Goal: Task Accomplishment & Management: Manage account settings

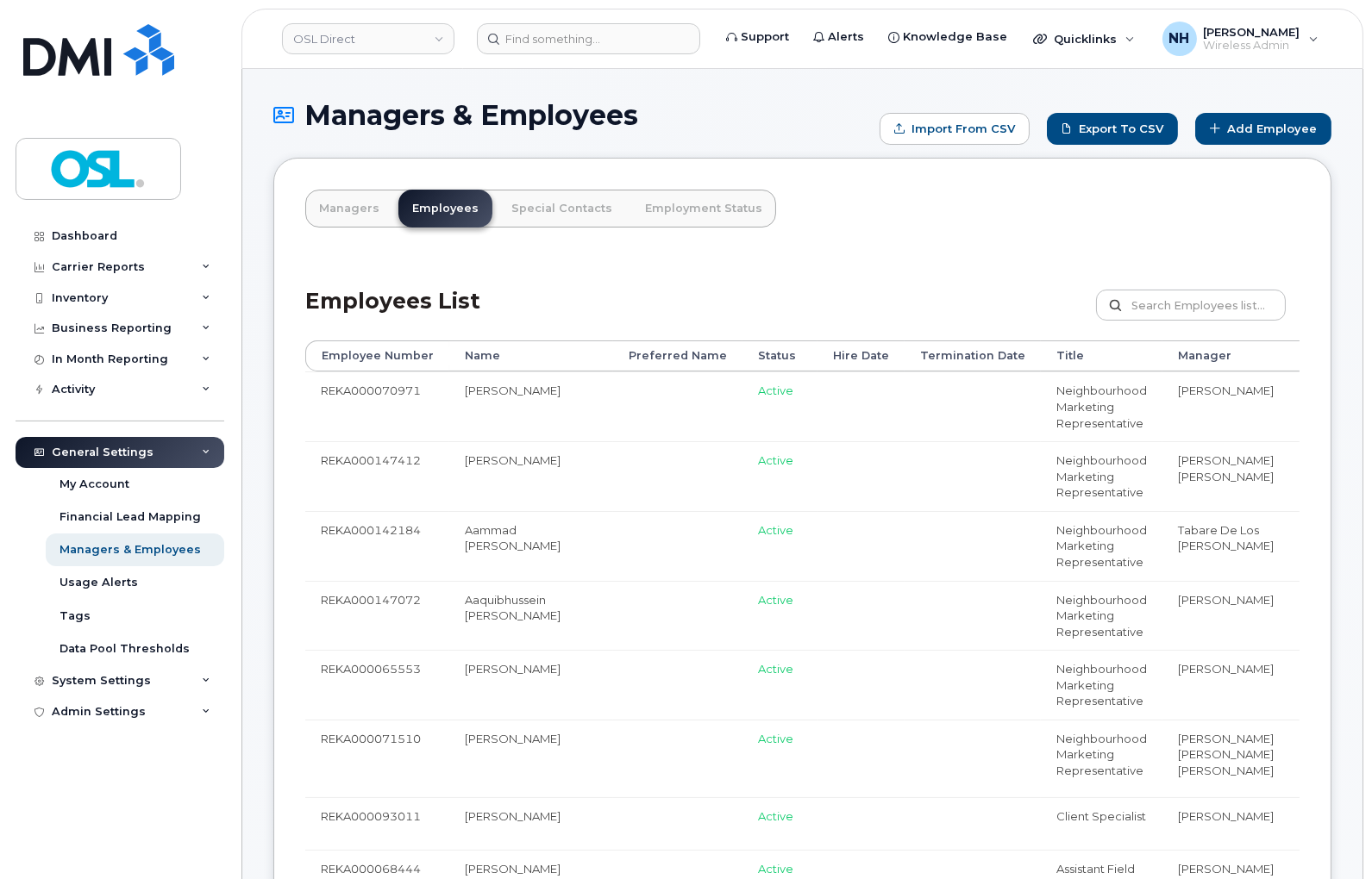
click at [1202, 285] on div "Employees List Customize Filter Refresh Export" at bounding box center [802, 299] width 994 height 82
click at [1188, 291] on input "text" at bounding box center [1190, 305] width 189 height 31
paste input "REKA000004572"
type input "REKA000004572"
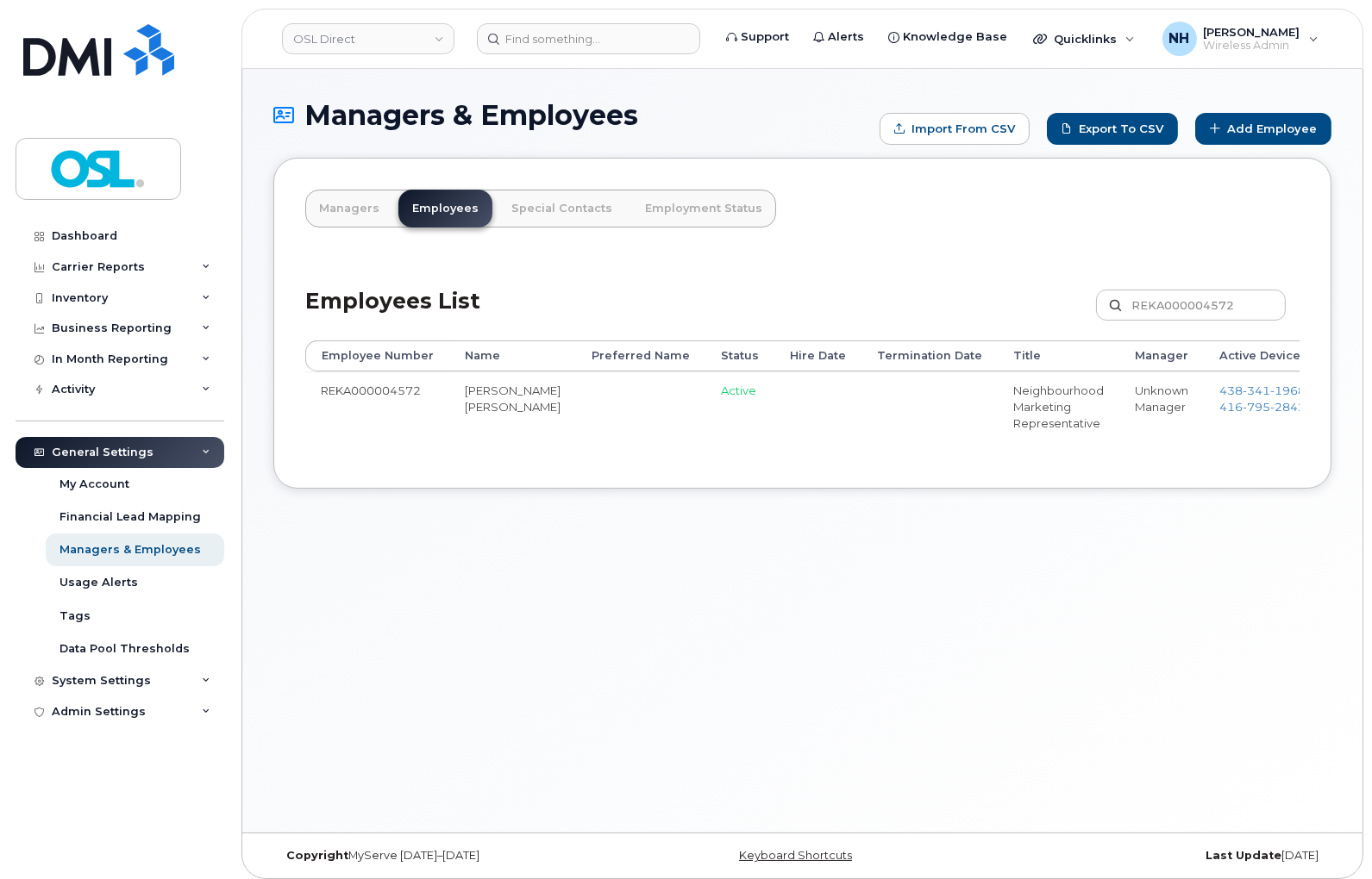
click at [725, 558] on div "Managers & Employees Import from CSV Export to CSV Add Employee Managers Employ…" at bounding box center [802, 451] width 1120 height 764
drag, startPoint x: 632, startPoint y: 462, endPoint x: 911, endPoint y: 447, distance: 279.4
click at [911, 447] on div "Managers Employees Special Contacts Employment Status Employees List REKA000004…" at bounding box center [802, 323] width 1058 height 331
click at [872, 438] on td at bounding box center [930, 406] width 136 height 70
drag, startPoint x: 644, startPoint y: 424, endPoint x: 927, endPoint y: 415, distance: 283.1
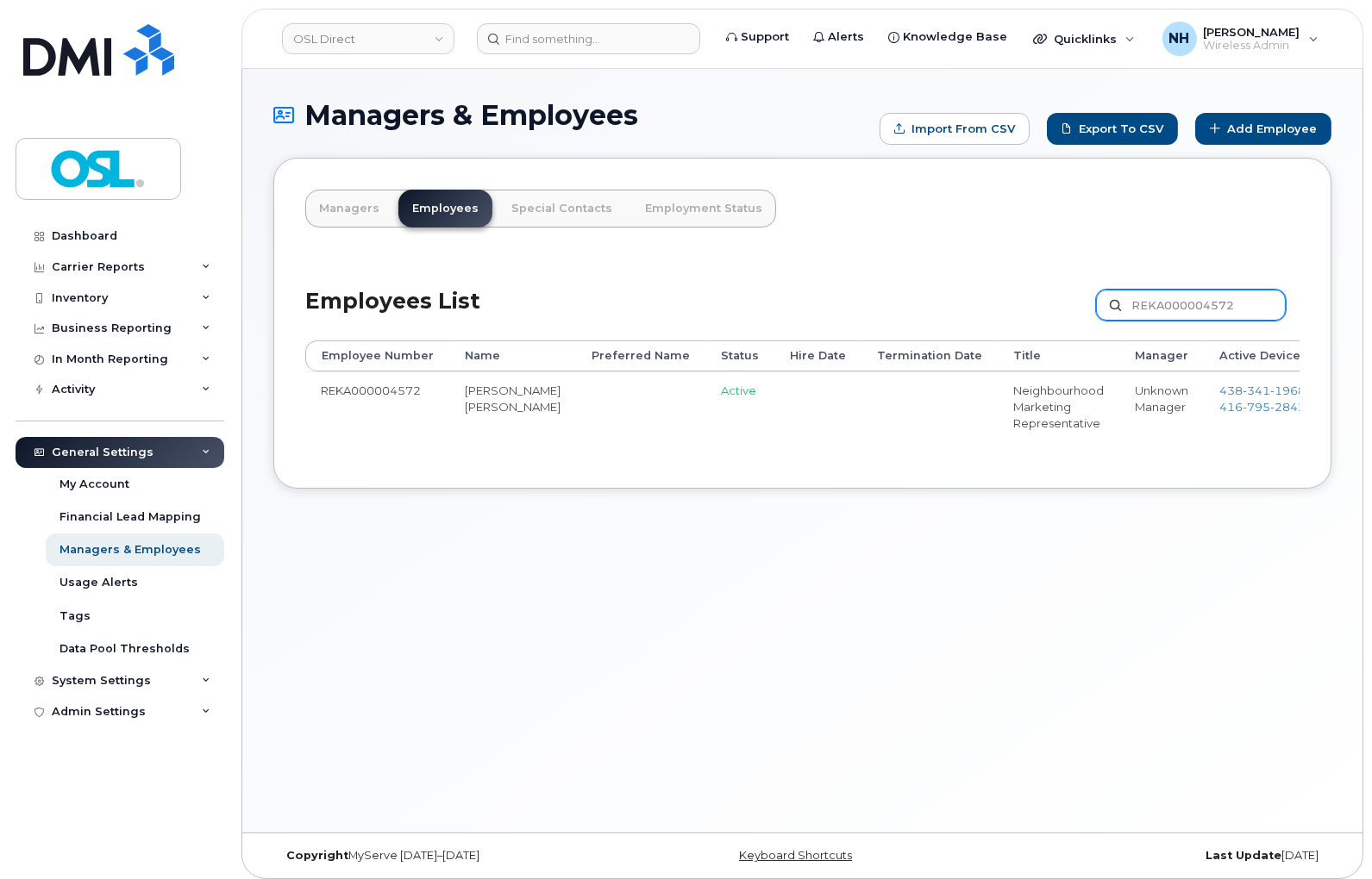
click at [1158, 303] on input "REKA000004572" at bounding box center [1190, 305] width 189 height 31
paste input "147029"
type input "REKA000147029"
drag, startPoint x: 572, startPoint y: 711, endPoint x: 643, endPoint y: 479, distance: 242.6
click at [575, 707] on div "Managers & Employees Import from CSV Export to CSV Add Employee Managers Employ…" at bounding box center [802, 451] width 1120 height 764
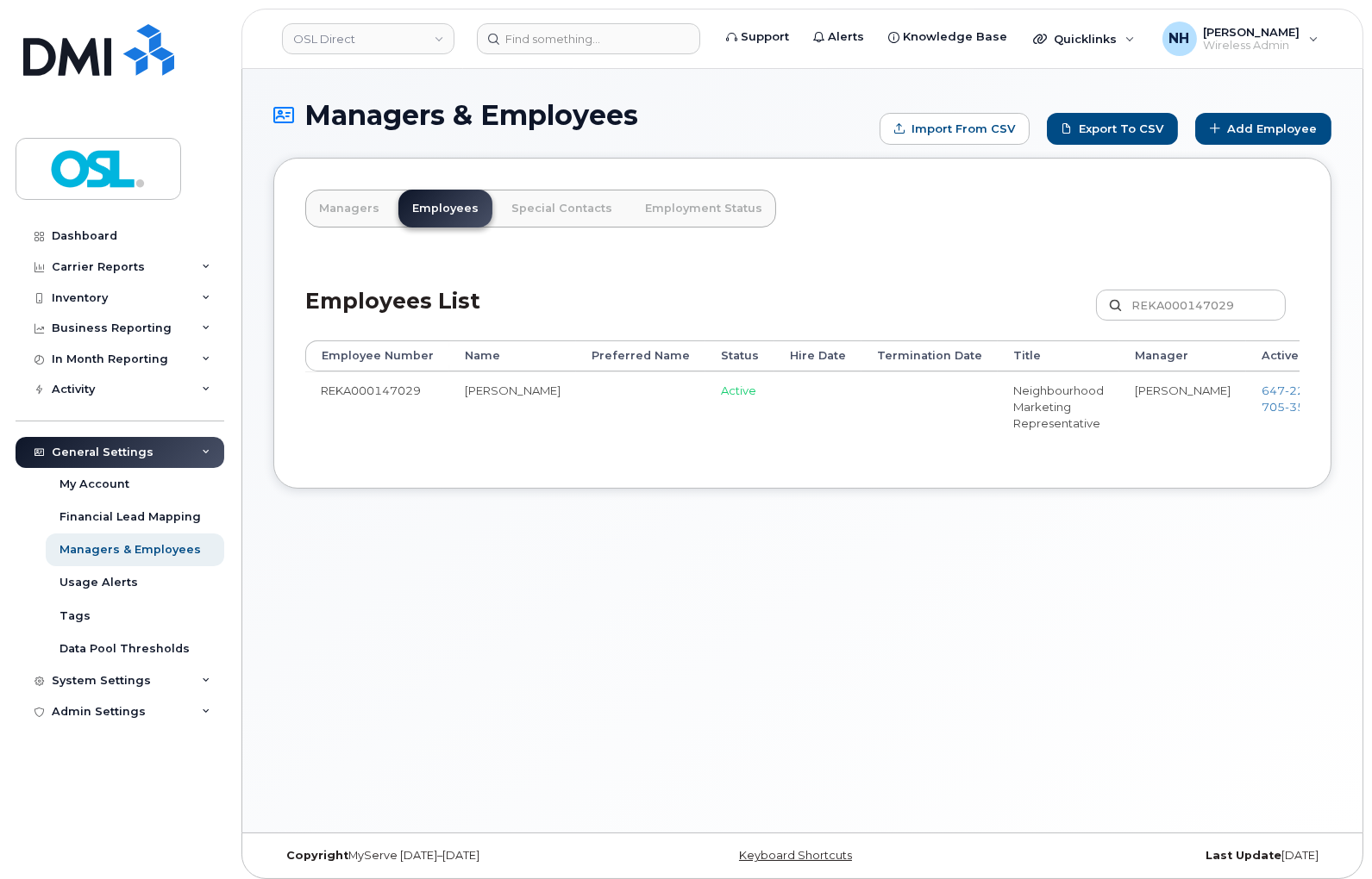
drag, startPoint x: 665, startPoint y: 427, endPoint x: 833, endPoint y: 437, distance: 168.3
click at [756, 613] on div "Managers & Employees Import from CSV Export to CSV Add Employee Managers Employ…" at bounding box center [802, 450] width 1120 height 764
click at [763, 606] on div "Managers & Employees Import from CSV Export to CSV Add Employee Managers Employ…" at bounding box center [802, 450] width 1120 height 764
drag, startPoint x: 911, startPoint y: 305, endPoint x: 797, endPoint y: 19, distance: 307.9
click at [911, 299] on div "Employees List REKA000147029 Customize Filter Refresh Export" at bounding box center [802, 298] width 994 height 82
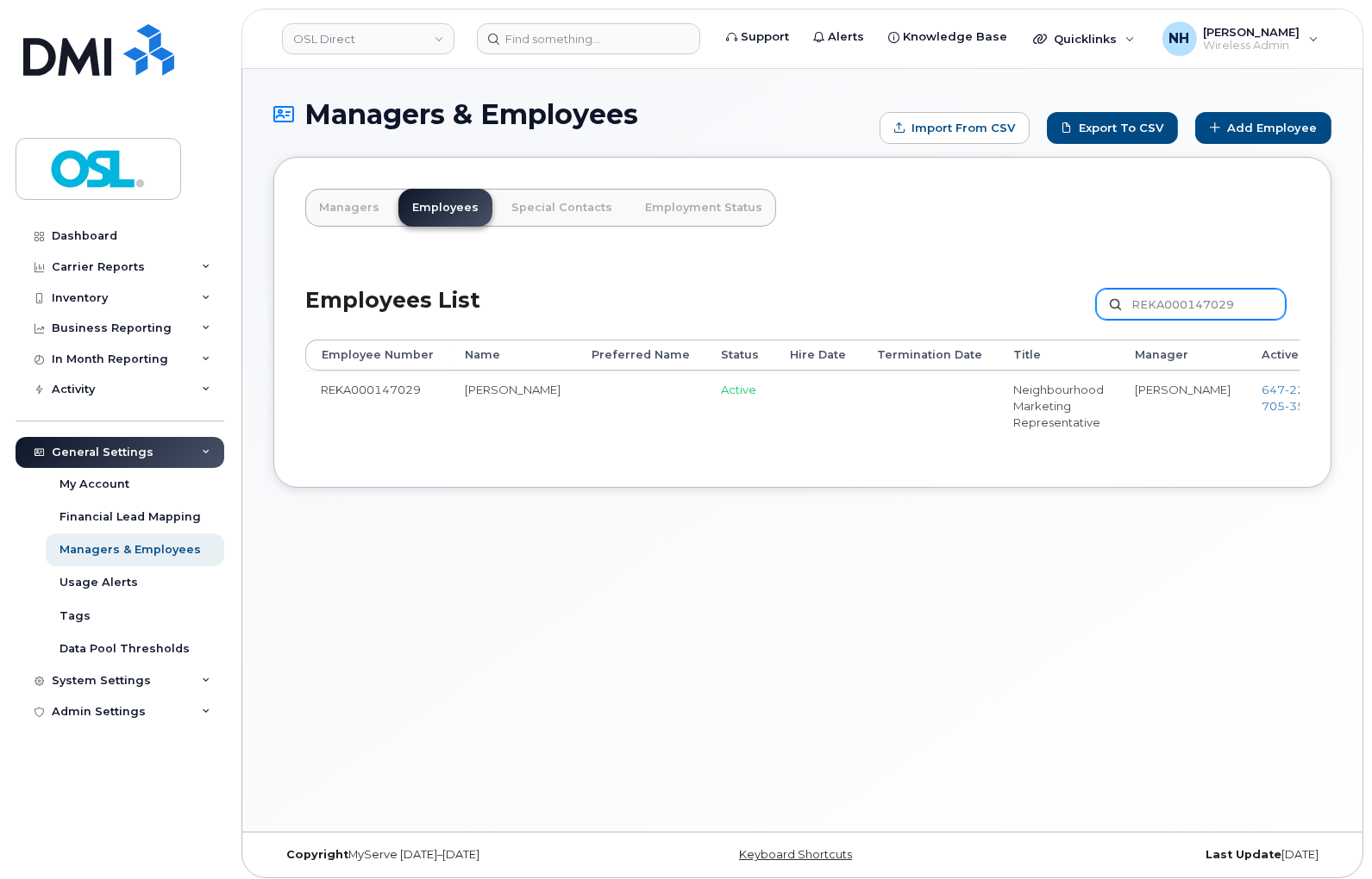
click at [1130, 296] on input "REKA000147029" at bounding box center [1190, 304] width 189 height 31
paste input "067544"
type input "REKA000067544"
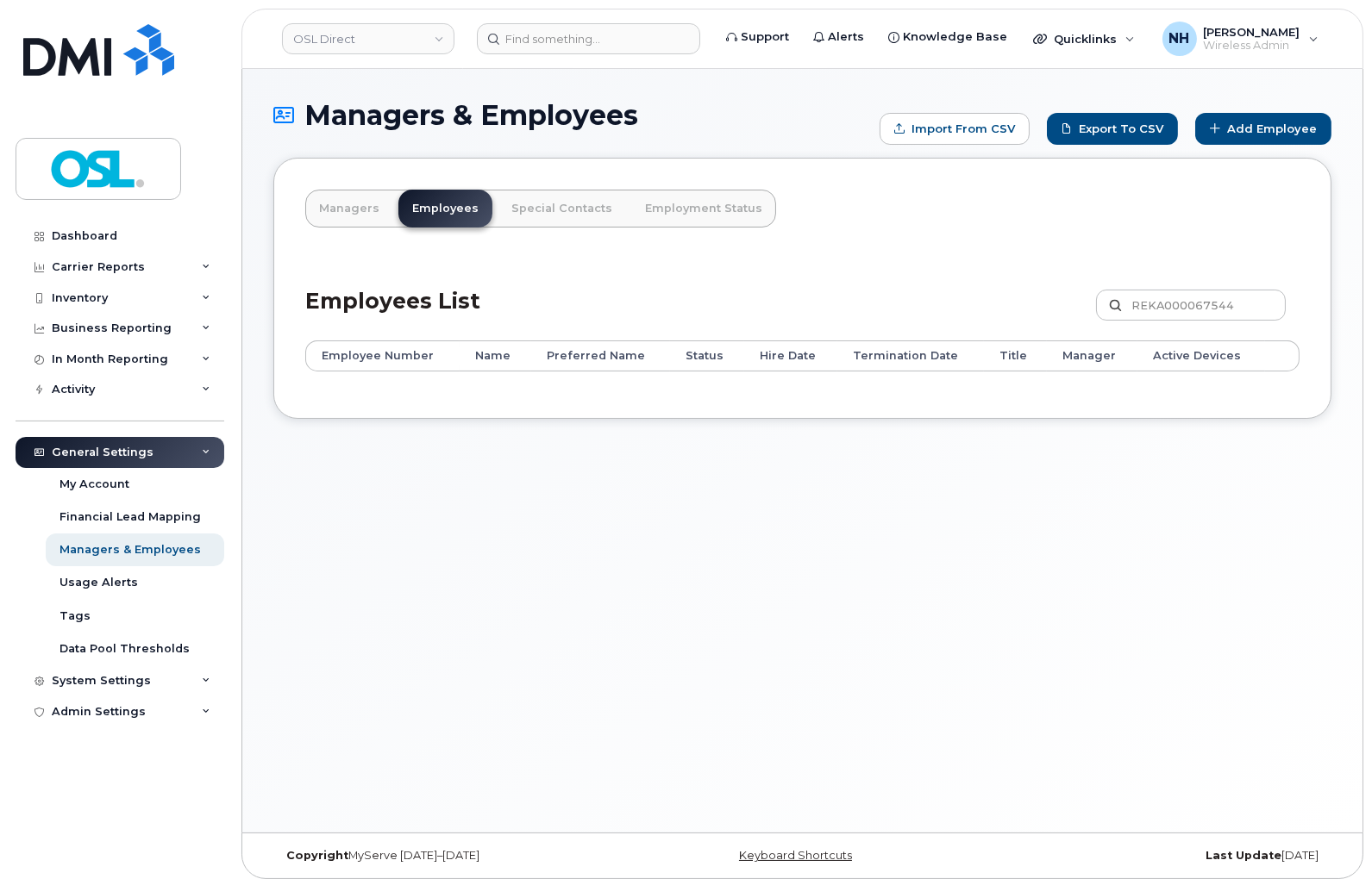
click at [574, 561] on div "Managers & Employees Import from CSV Export to CSV Add Employee Managers Employ…" at bounding box center [802, 451] width 1120 height 764
click at [856, 579] on div "Managers & Employees Import from CSV Export to CSV Add Employee Managers Employ…" at bounding box center [802, 451] width 1120 height 764
click at [1207, 304] on input "REKA000067544" at bounding box center [1190, 305] width 189 height 31
click at [618, 411] on div "Managers Employees Special Contacts Employment Status Employees List REKA000067…" at bounding box center [802, 288] width 1058 height 261
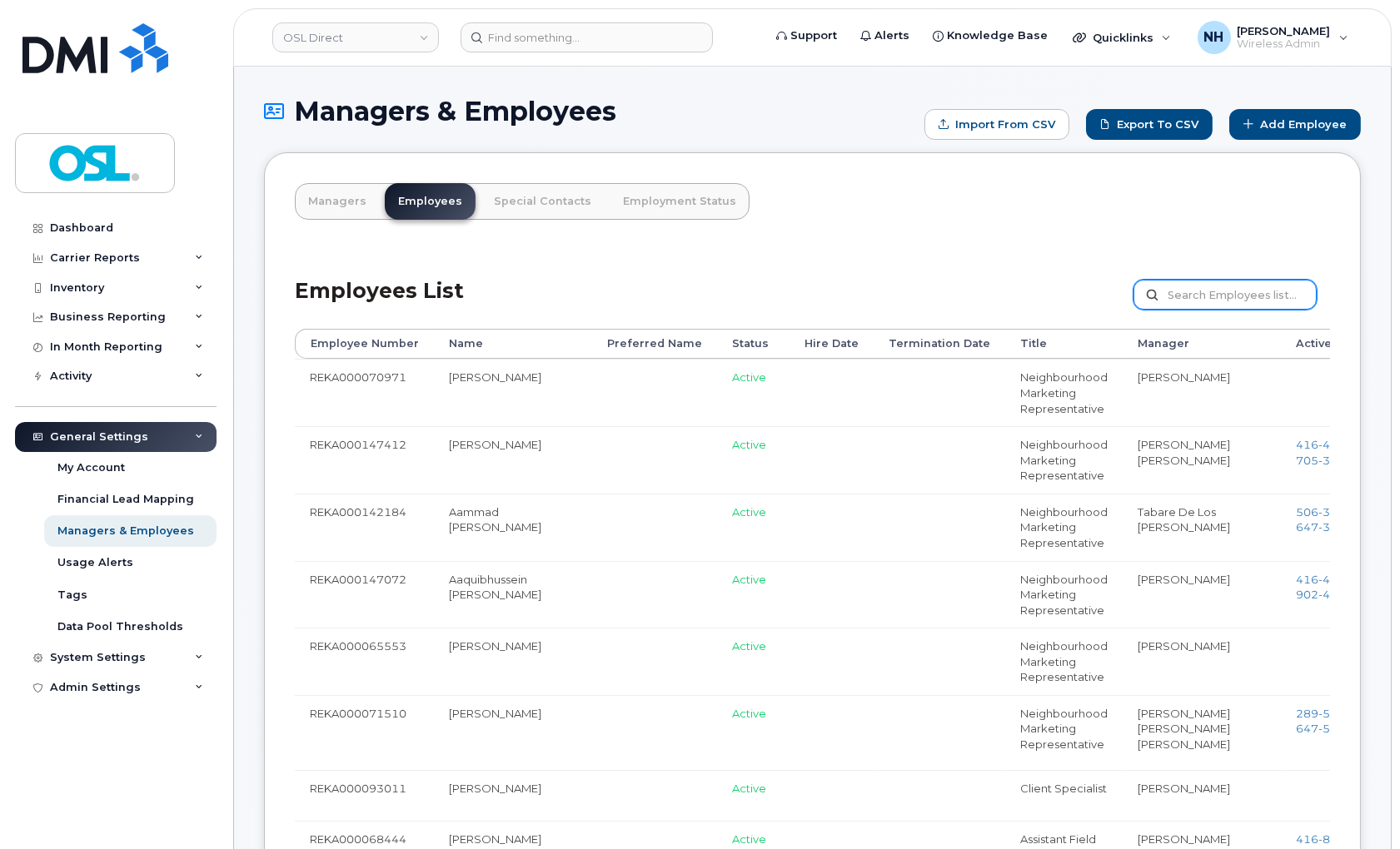
click at [1215, 292] on input "text" at bounding box center [1225, 294] width 183 height 30
paste input "REKA000144741"
type input "REKA000144741"
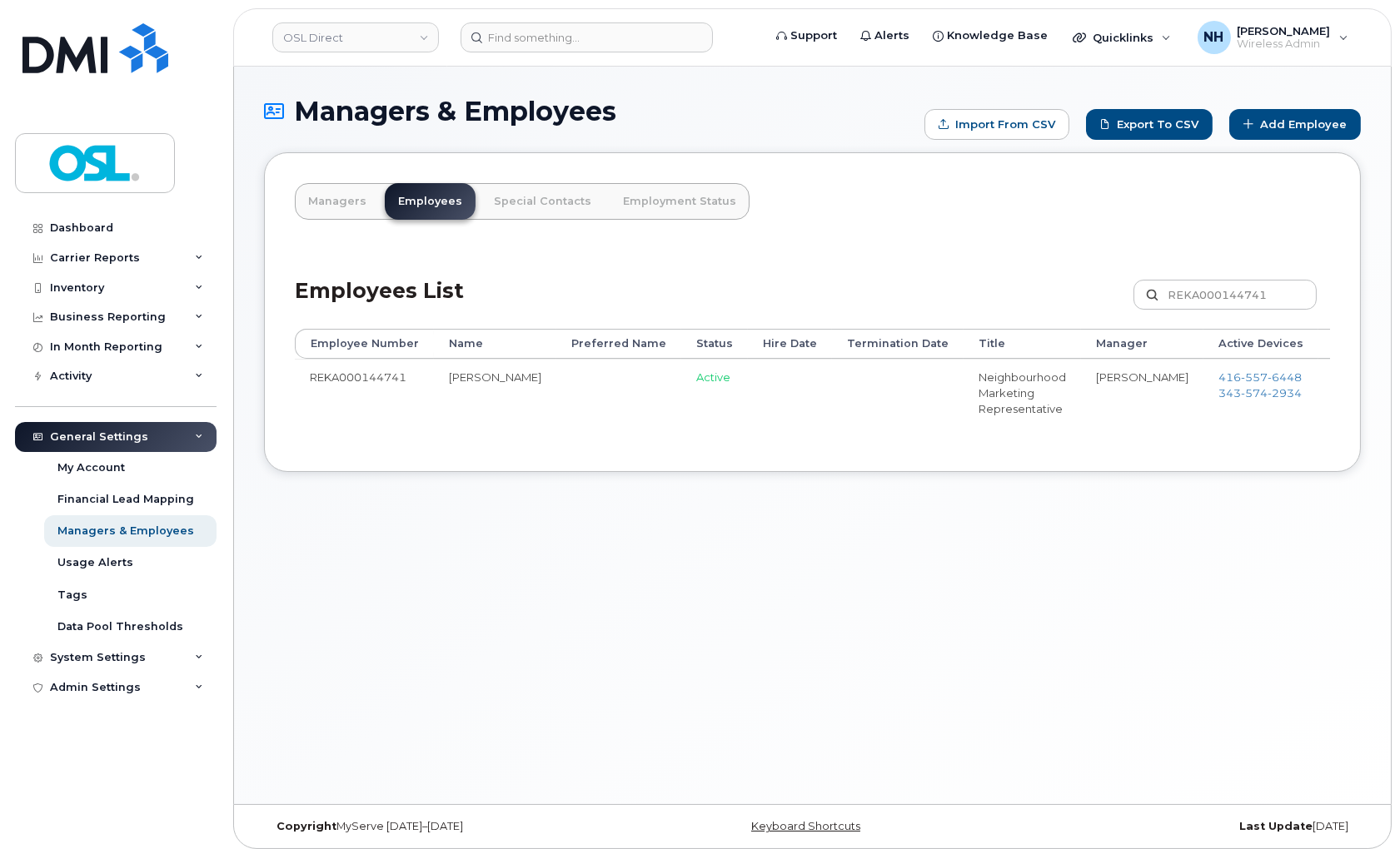
click at [644, 523] on div "Managers & Employees Import from CSV Export to CSV Add Employee Managers Employ…" at bounding box center [812, 436] width 1157 height 738
drag, startPoint x: 700, startPoint y: 417, endPoint x: 849, endPoint y: 420, distance: 149.0
click at [872, 415] on td at bounding box center [898, 392] width 132 height 68
click at [1347, 389] on icon at bounding box center [1352, 385] width 9 height 9
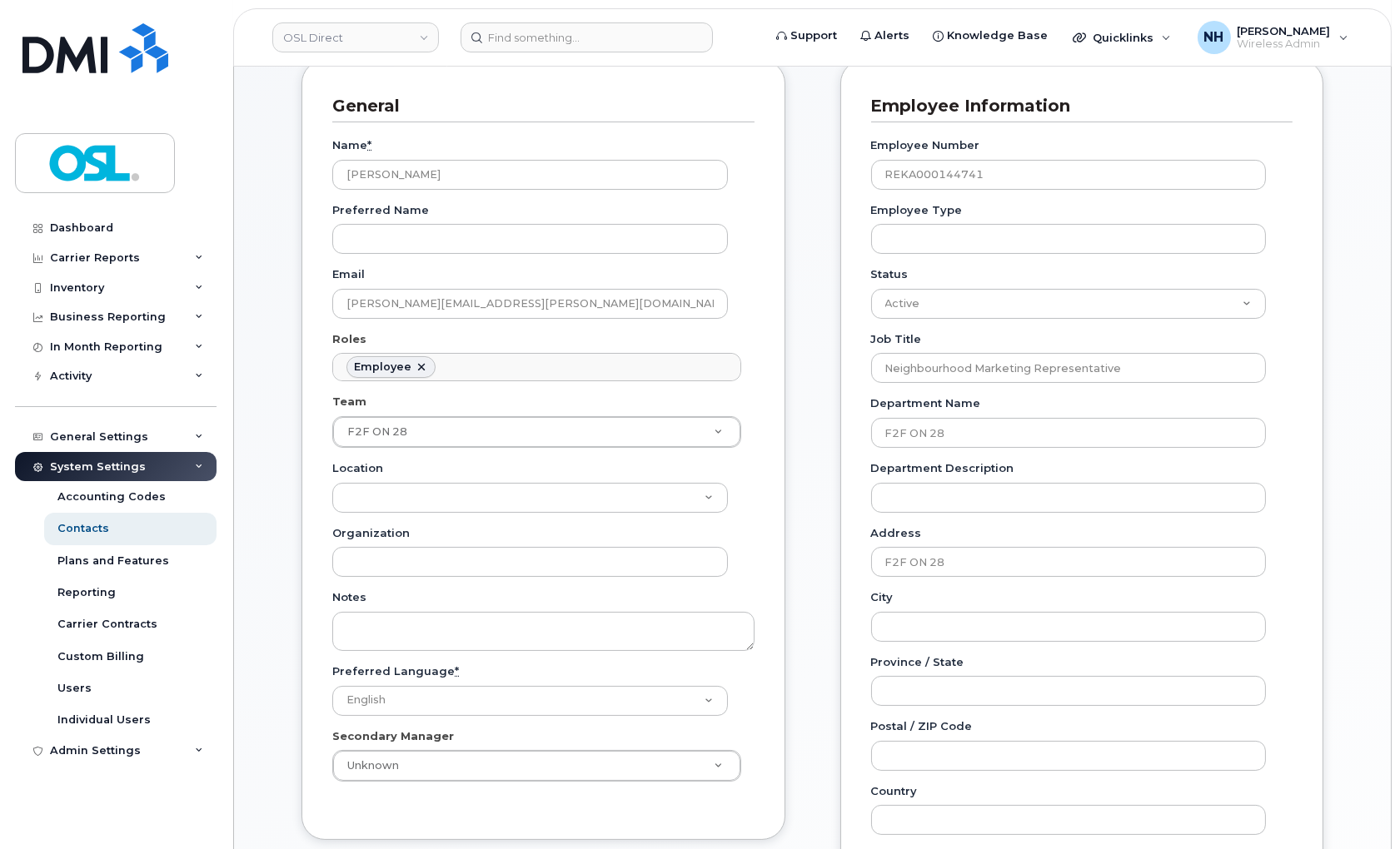
scroll to position [370, 0]
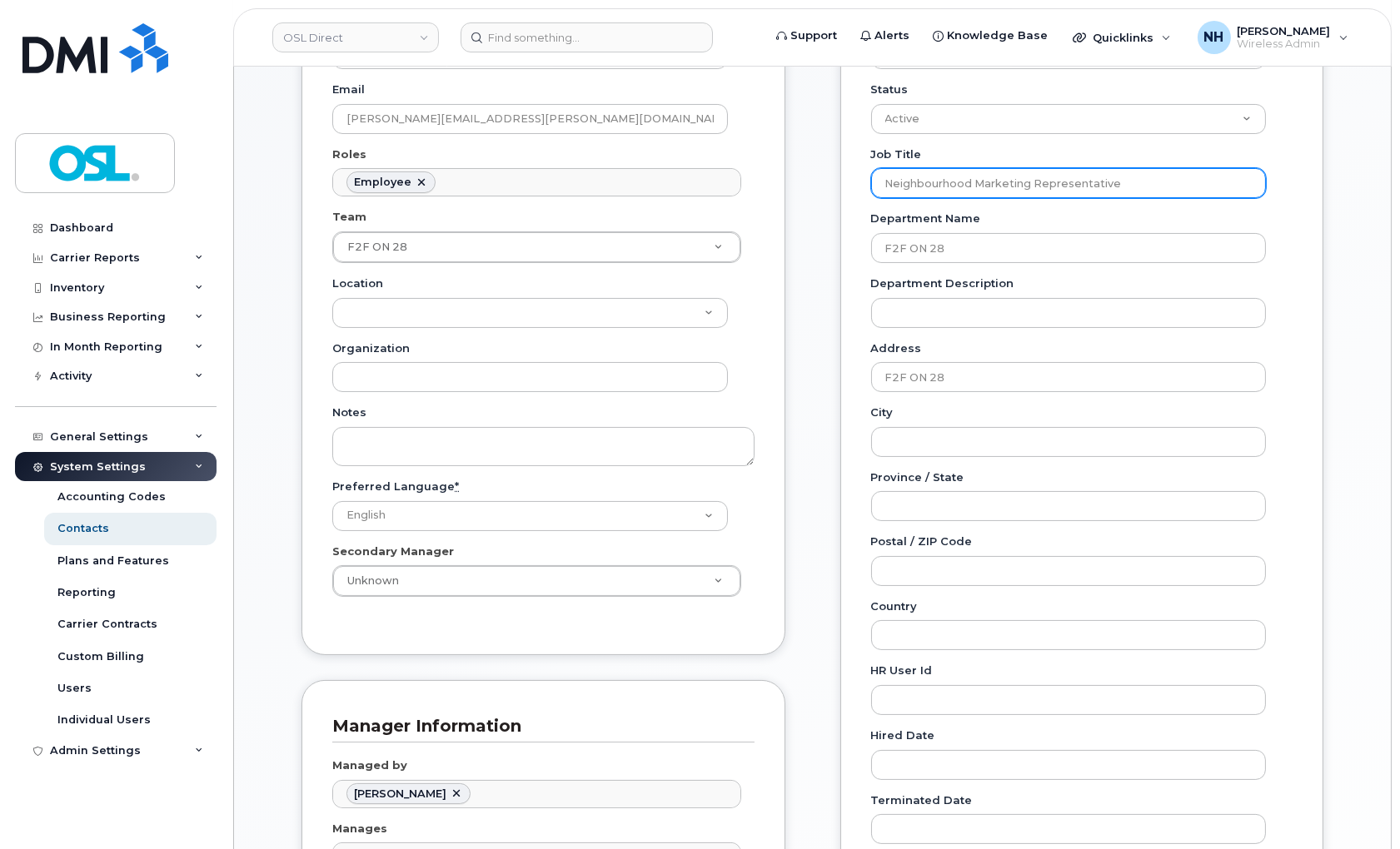
click at [978, 196] on input "Neighbourhood Marketing Representative" at bounding box center [1069, 183] width 395 height 30
click at [992, 180] on input "Neighbourhood Marketing Representative" at bounding box center [1069, 183] width 395 height 30
paste input "Assistant Field Manager"
type input "Assistant Field Manager"
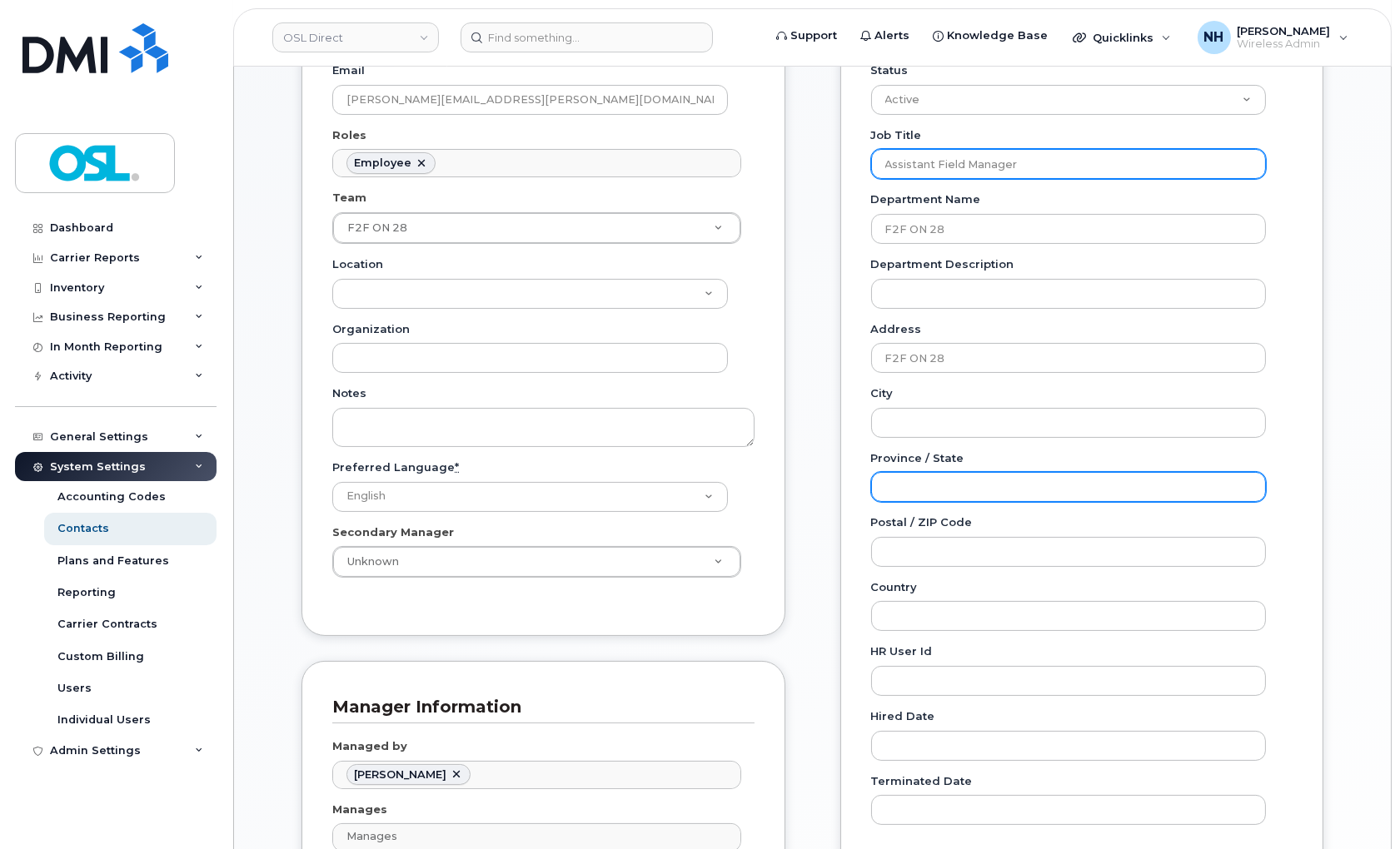
scroll to position [555, 0]
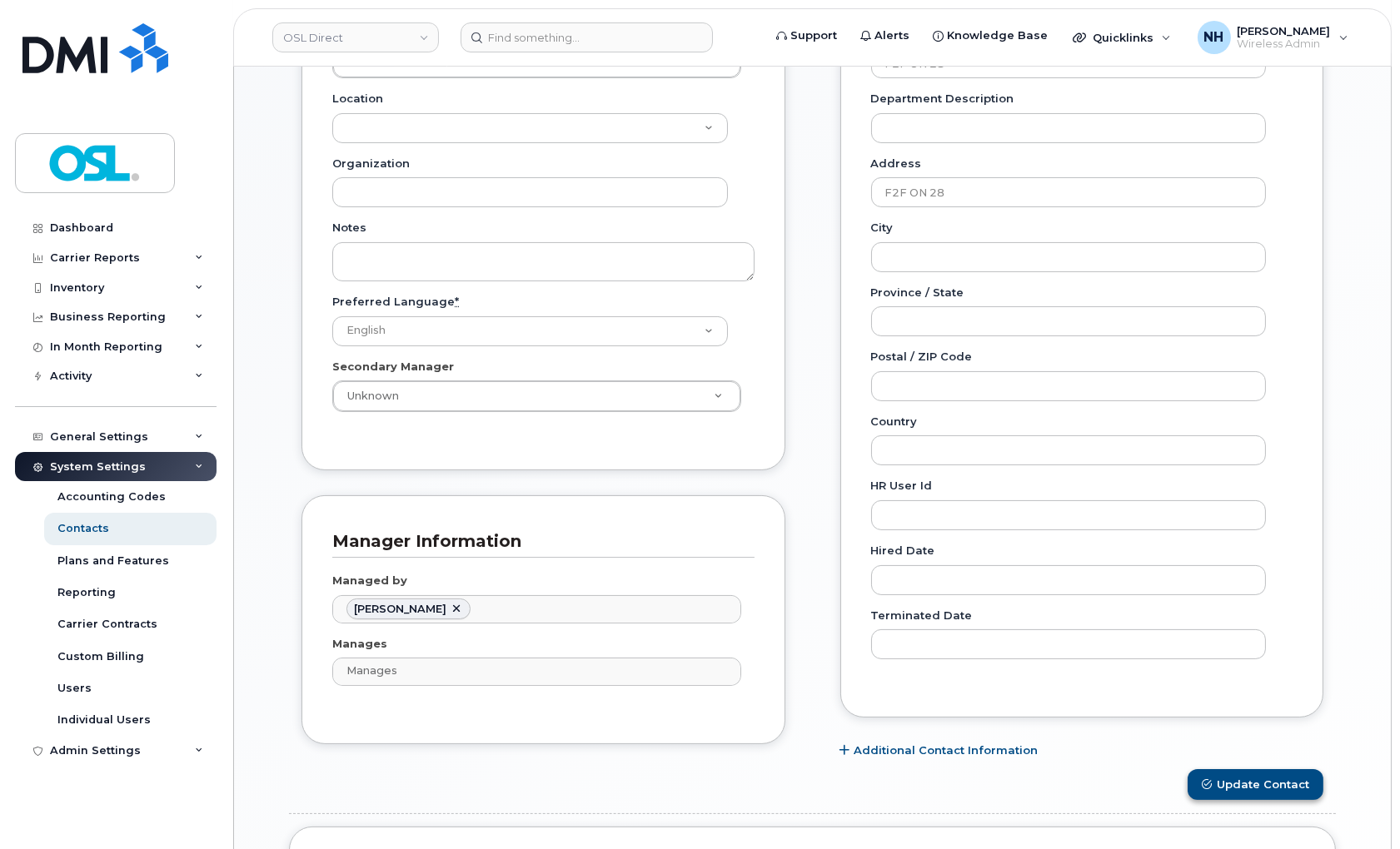
type input "Assistant Field Manager"
click at [1245, 773] on button "Update Contact" at bounding box center [1255, 785] width 135 height 31
